Goal: Task Accomplishment & Management: Use online tool/utility

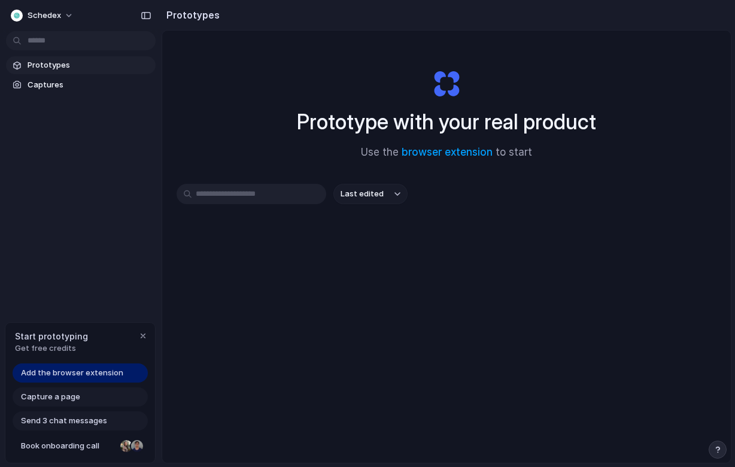
click at [116, 373] on span "Add the browser extension" at bounding box center [72, 373] width 102 height 12
click at [94, 371] on span "Add the browser extension" at bounding box center [72, 373] width 102 height 12
click at [81, 377] on span "Add the browser extension" at bounding box center [72, 373] width 102 height 12
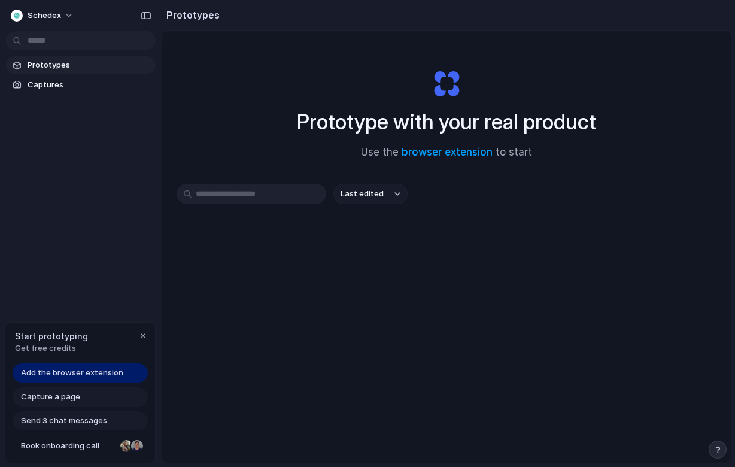
click at [81, 377] on span "Add the browser extension" at bounding box center [72, 373] width 102 height 12
click at [88, 374] on span "Add the browser extension" at bounding box center [72, 373] width 102 height 12
click at [142, 338] on div "button" at bounding box center [143, 336] width 10 height 10
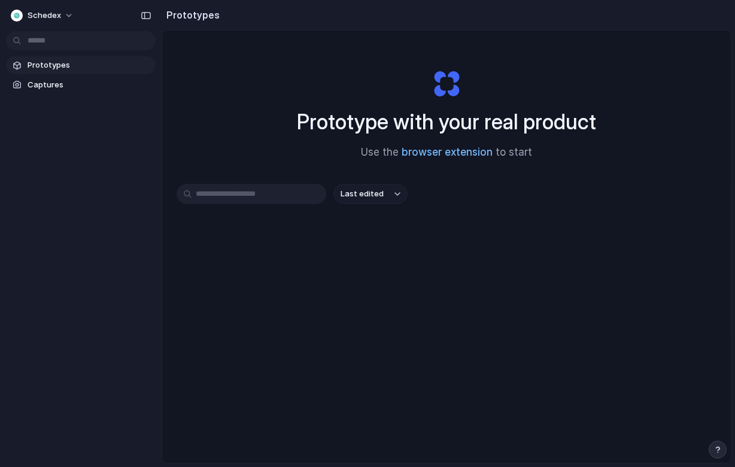
click at [449, 150] on link "browser extension" at bounding box center [447, 152] width 91 height 12
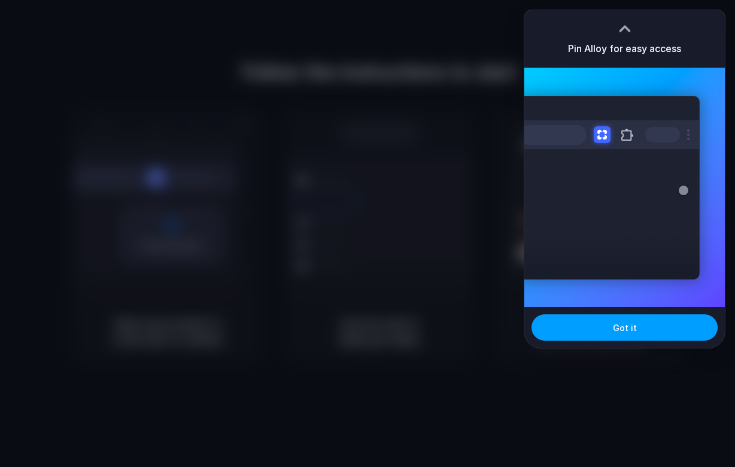
click at [603, 332] on button "Got it" at bounding box center [625, 327] width 186 height 26
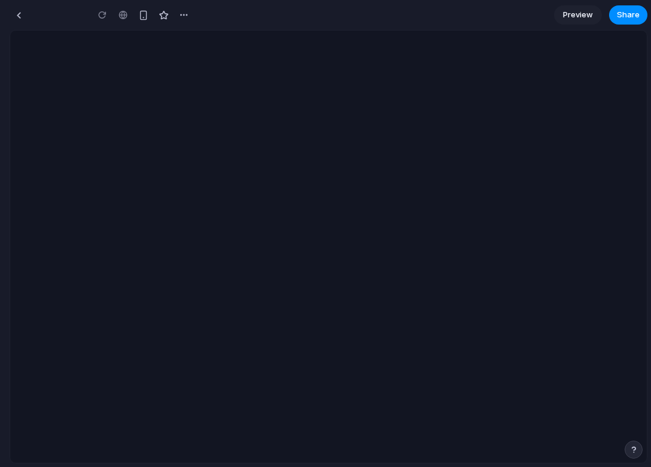
type input "**********"
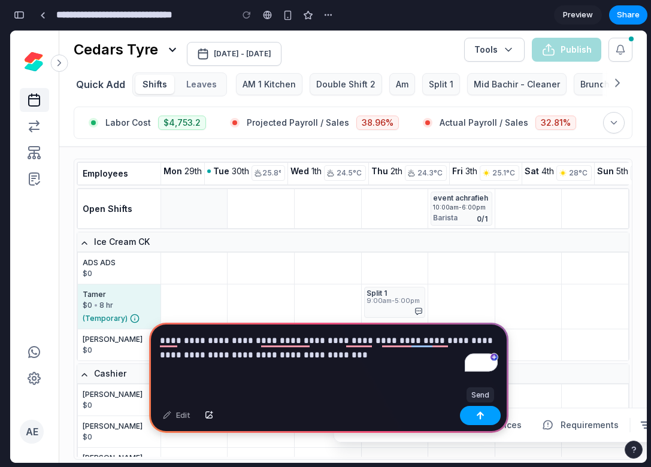
click at [490, 417] on button "button" at bounding box center [480, 415] width 41 height 19
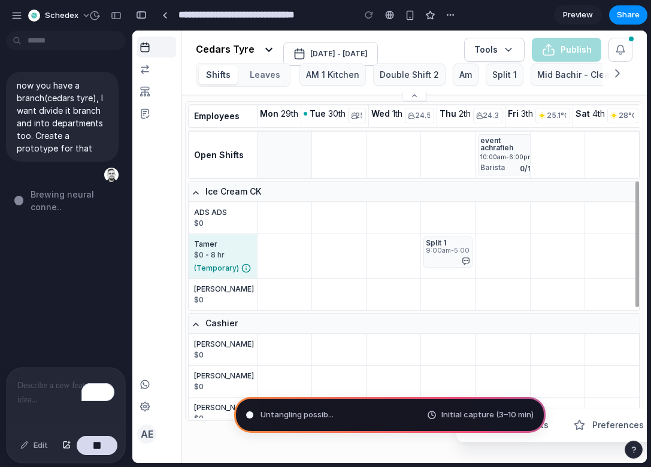
type input "**********"
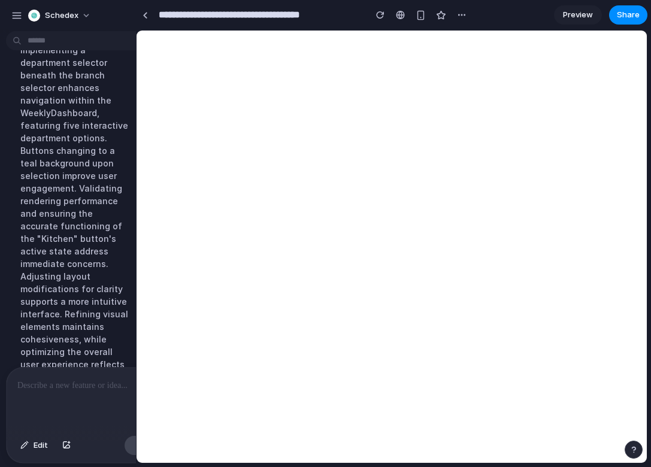
scroll to position [156, 0]
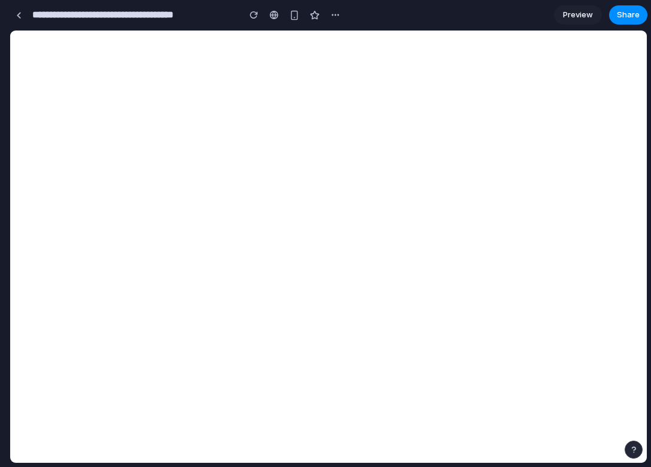
drag, startPoint x: 267, startPoint y: 194, endPoint x: 3, endPoint y: 236, distance: 266.8
